Goal: Information Seeking & Learning: Learn about a topic

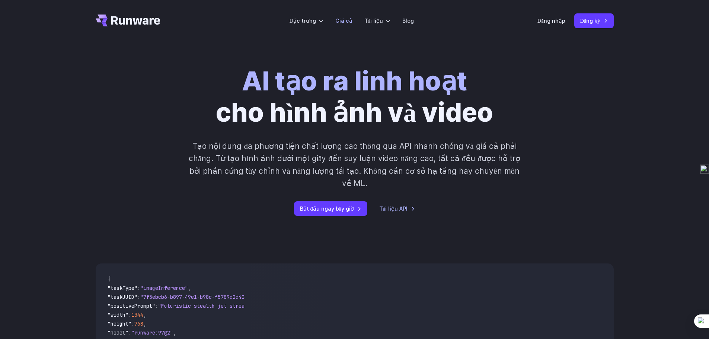
click at [346, 24] on font "Giá cả" at bounding box center [343, 20] width 17 height 6
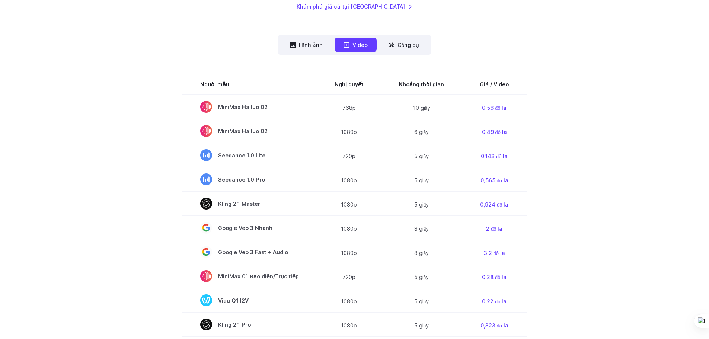
scroll to position [223, 0]
click at [313, 44] on font "Hình ảnh" at bounding box center [311, 44] width 24 height 6
click at [310, 47] on font "Hình ảnh" at bounding box center [311, 44] width 24 height 6
click at [374, 6] on font "Khám phá giá cả tại Playground" at bounding box center [350, 6] width 108 height 6
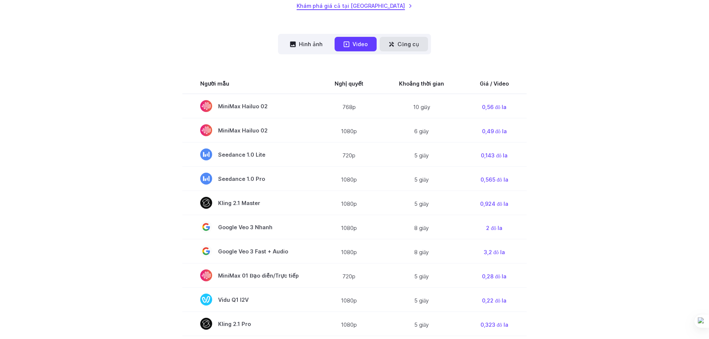
click at [416, 45] on font "Công cụ" at bounding box center [408, 44] width 22 height 6
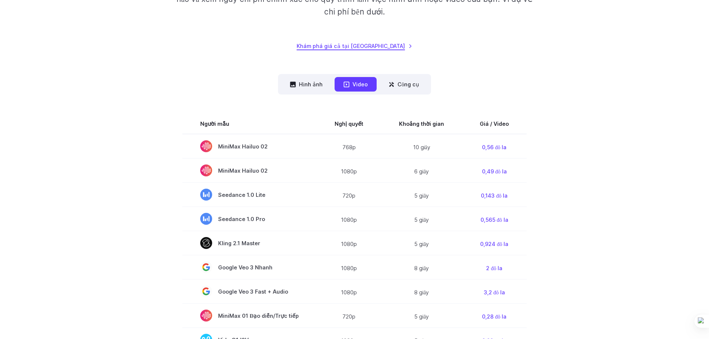
scroll to position [0, 0]
